Goal: Navigation & Orientation: Find specific page/section

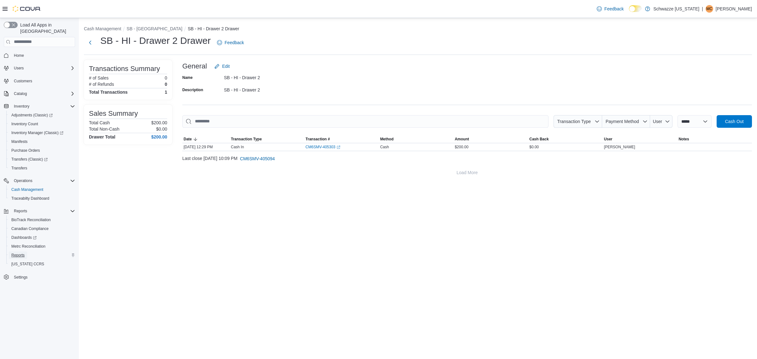
click at [17, 253] on span "Reports" at bounding box center [17, 255] width 13 height 5
